Goal: Navigation & Orientation: Go to known website

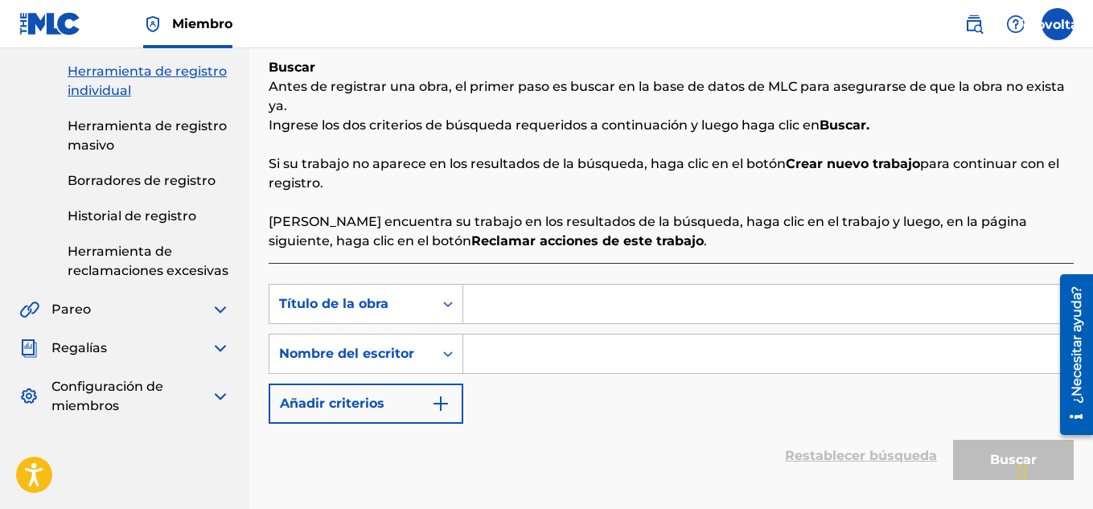
scroll to position [221, 0]
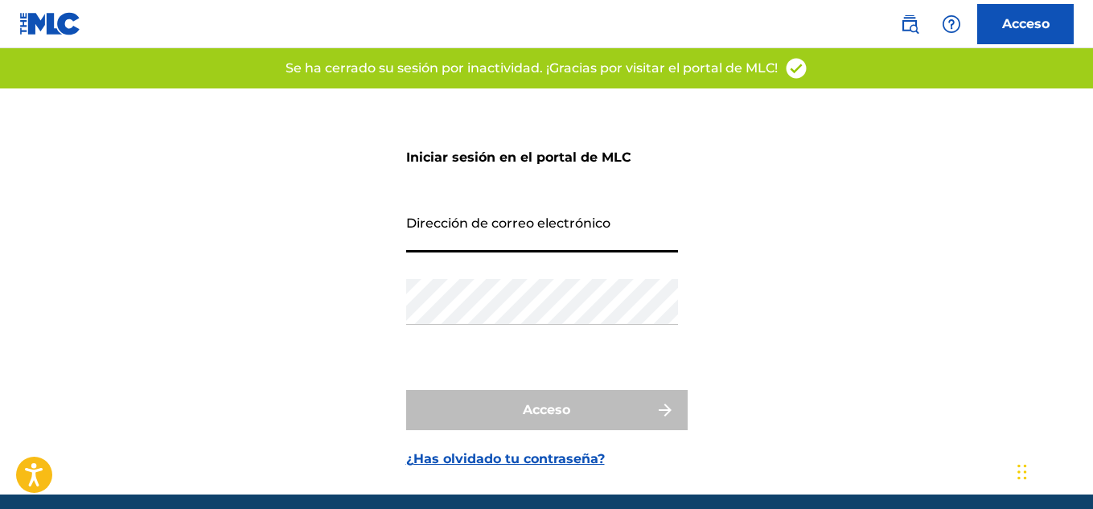
click at [490, 236] on input "Dirección de correo electrónico" at bounding box center [542, 230] width 272 height 46
type input "[EMAIL_ADDRESS][DOMAIN_NAME]"
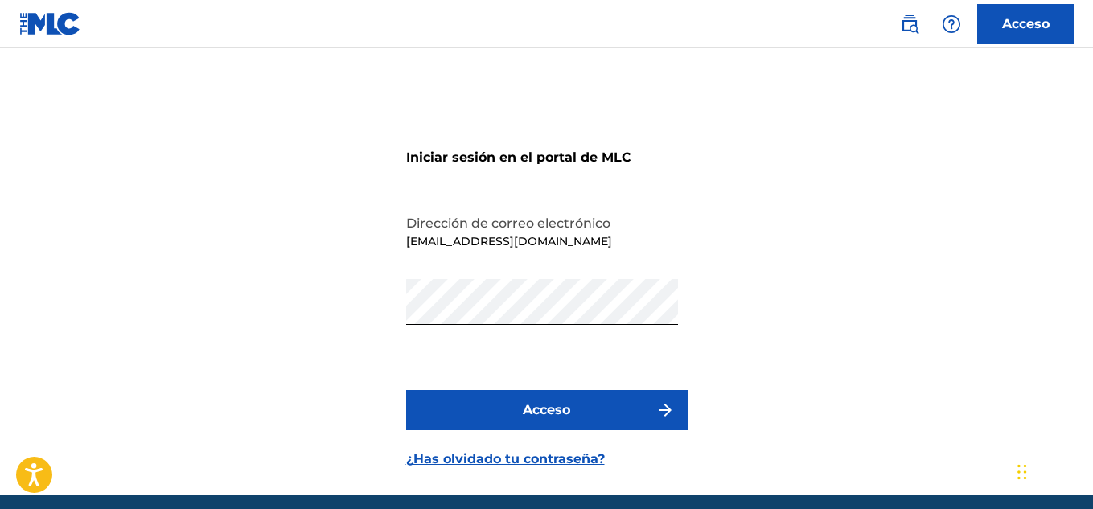
click at [527, 409] on font "Acceso" at bounding box center [546, 409] width 47 height 15
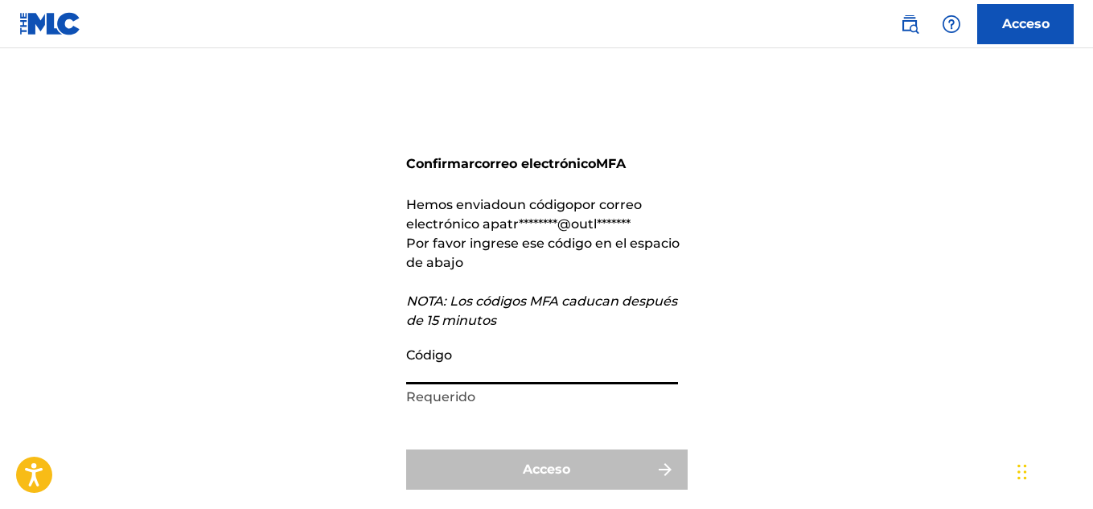
click at [439, 358] on input "Código" at bounding box center [542, 361] width 272 height 46
paste input "801874"
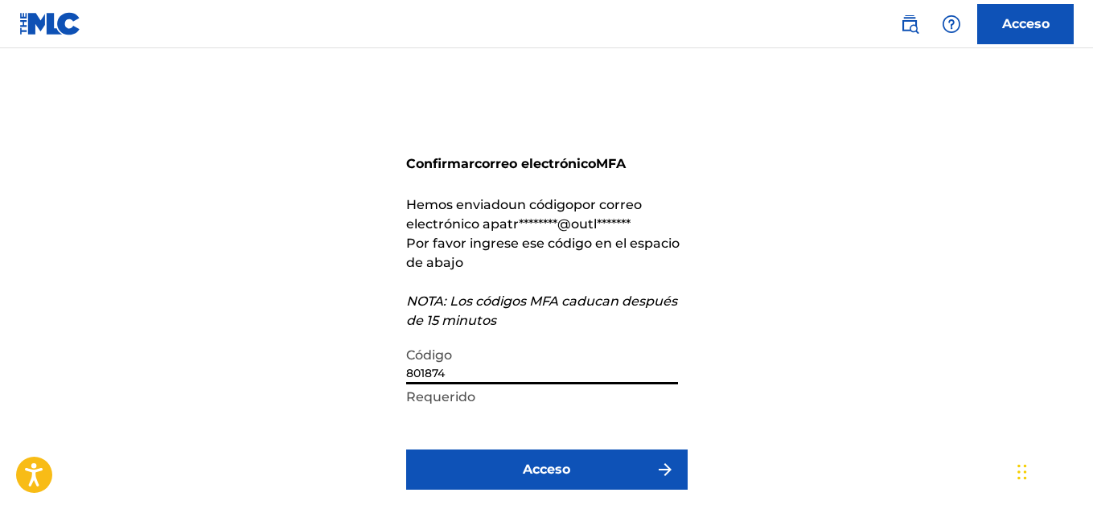
type input "801874"
click at [469, 479] on button "Acceso" at bounding box center [546, 469] width 281 height 40
